Goal: Book appointment/travel/reservation

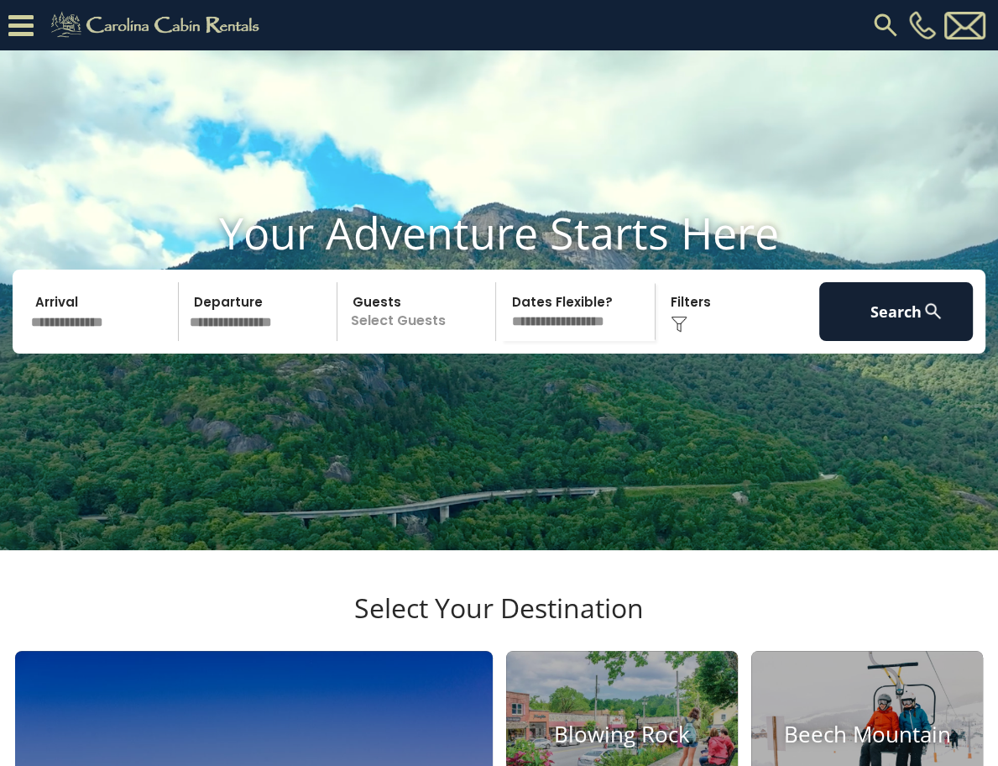
click at [106, 341] on input "text" at bounding box center [102, 311] width 154 height 59
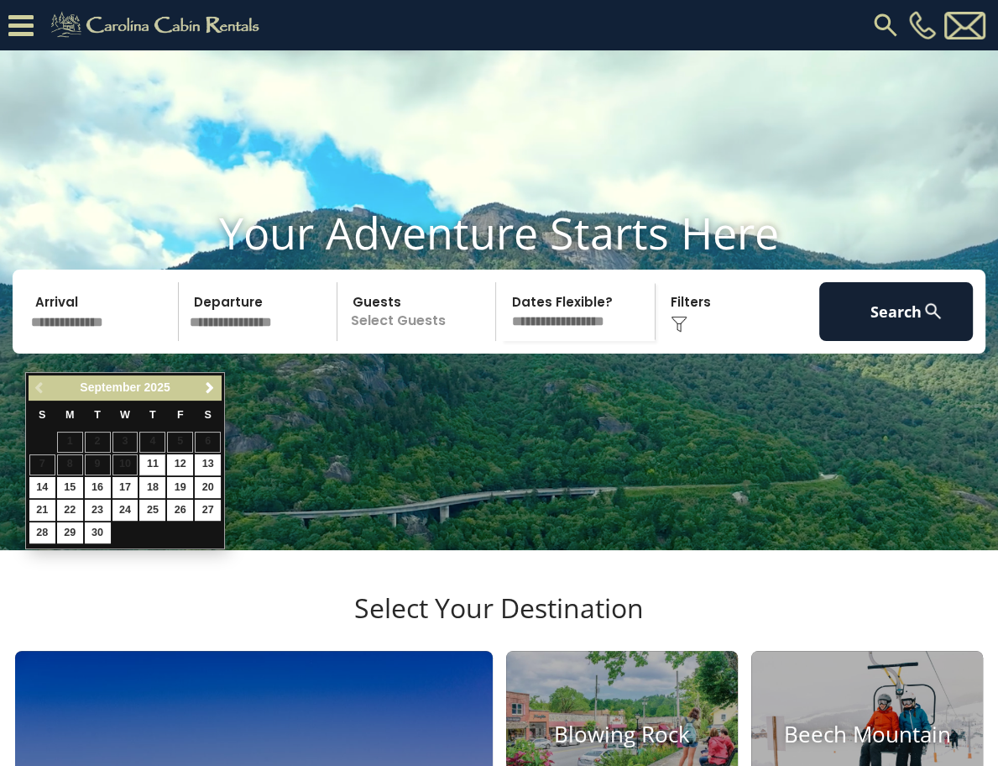
click at [106, 341] on input "text" at bounding box center [102, 311] width 154 height 59
click at [426, 341] on p "Select Guests" at bounding box center [418, 311] width 153 height 59
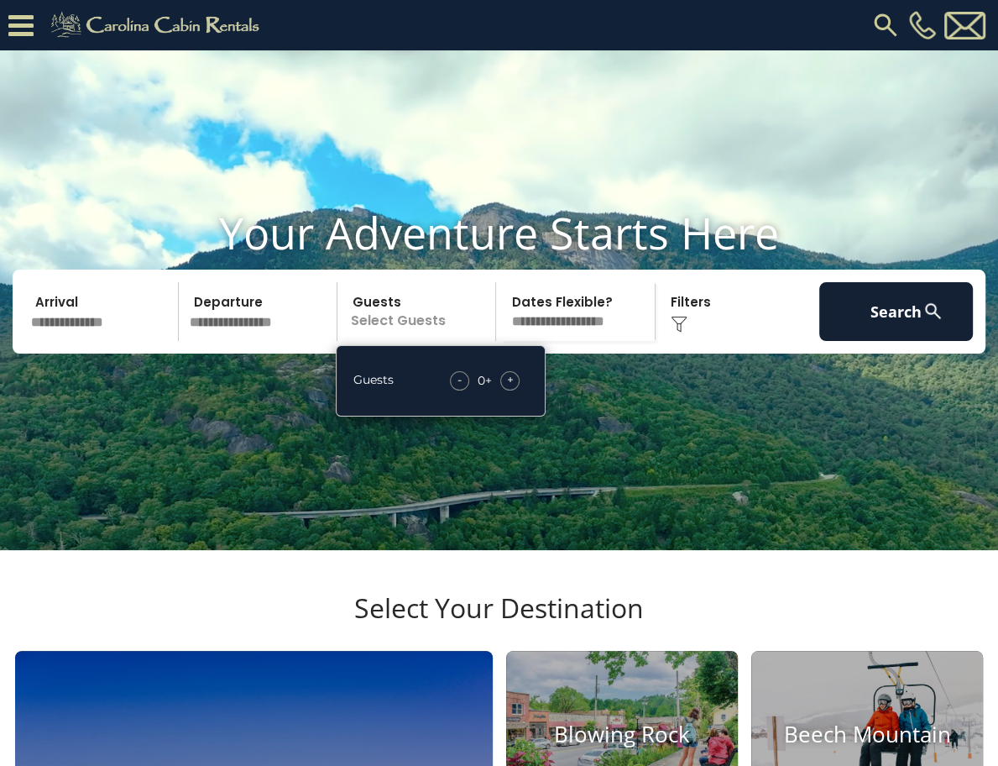
click at [504, 390] on div "+" at bounding box center [509, 380] width 19 height 19
click at [682, 332] on img at bounding box center [679, 324] width 17 height 17
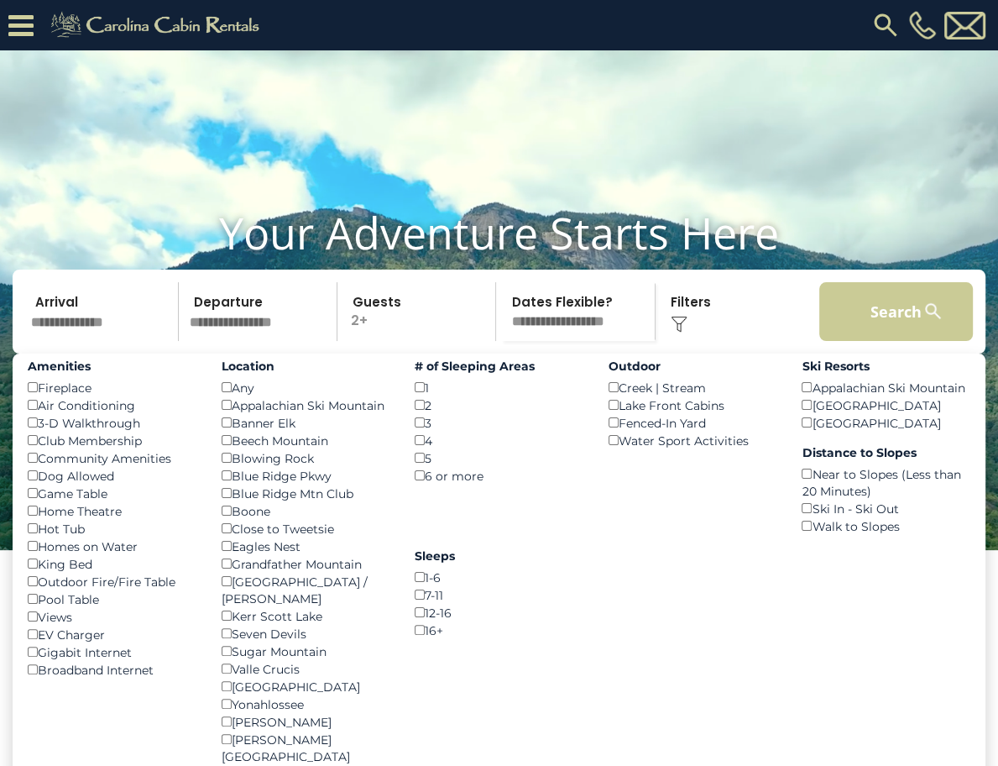
click at [910, 341] on button "Search" at bounding box center [896, 311] width 154 height 59
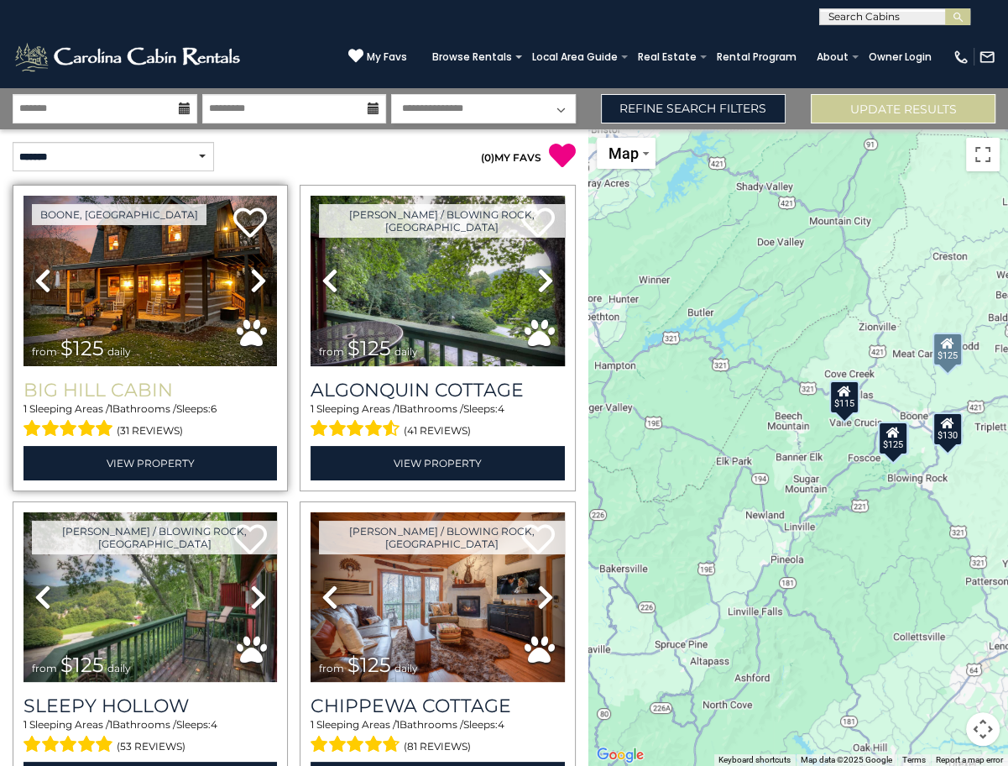
click at [128, 391] on h3 "Big Hill Cabin" at bounding box center [150, 390] width 253 height 23
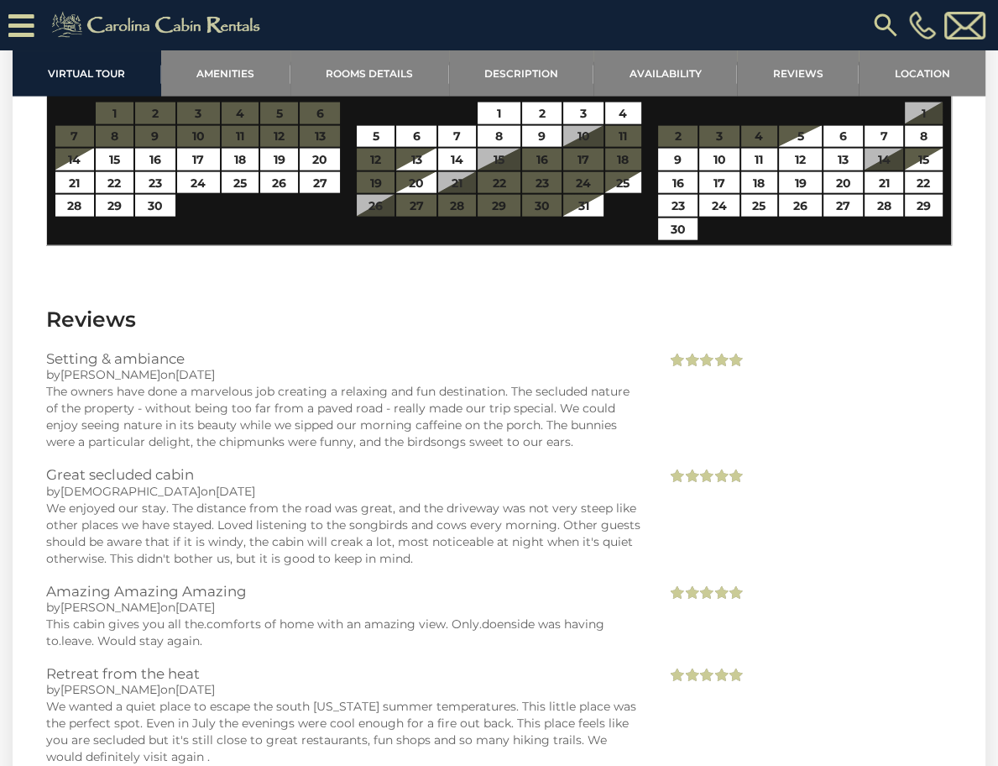
scroll to position [3491, 0]
